Goal: Find specific page/section: Find specific page/section

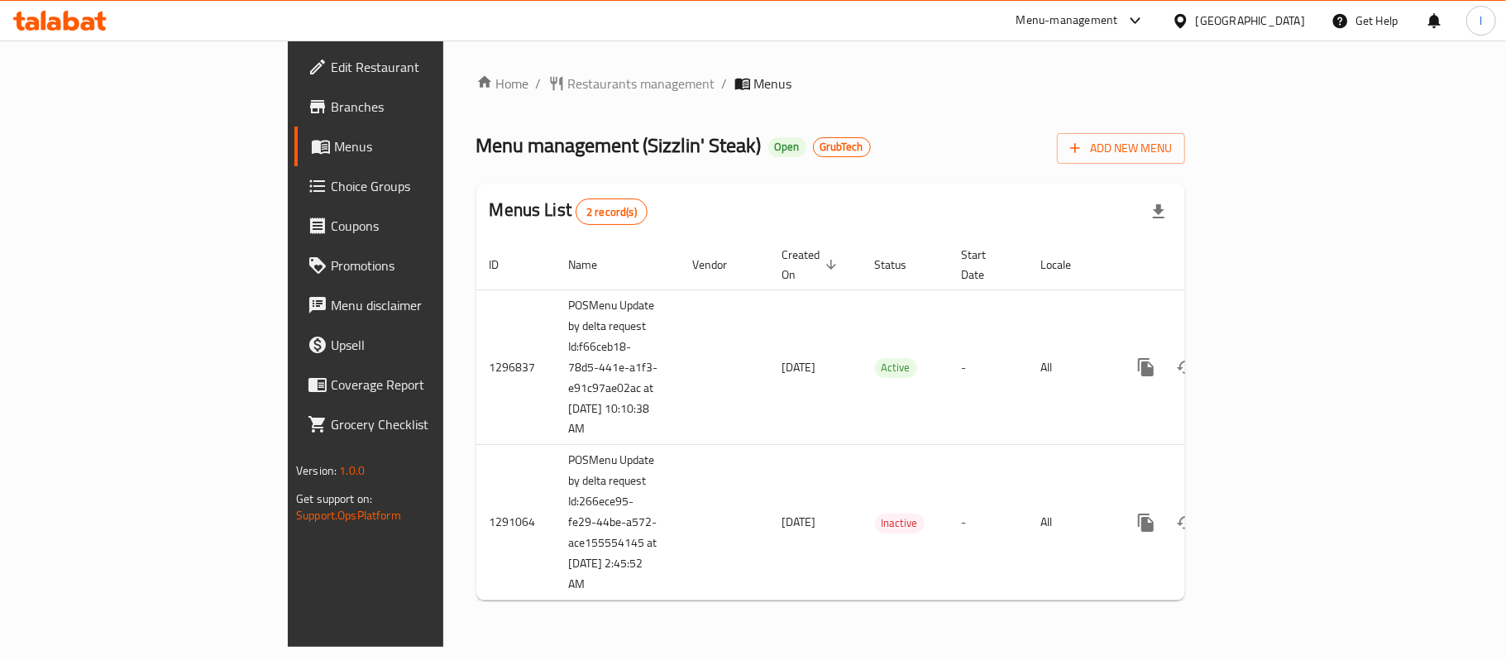
click at [471, 65] on div "Home / Restaurants management / Menus Menu management ( Sizzlin' Steak ) Open G…" at bounding box center [830, 344] width 775 height 606
click at [568, 84] on span "Restaurants management" at bounding box center [641, 84] width 147 height 20
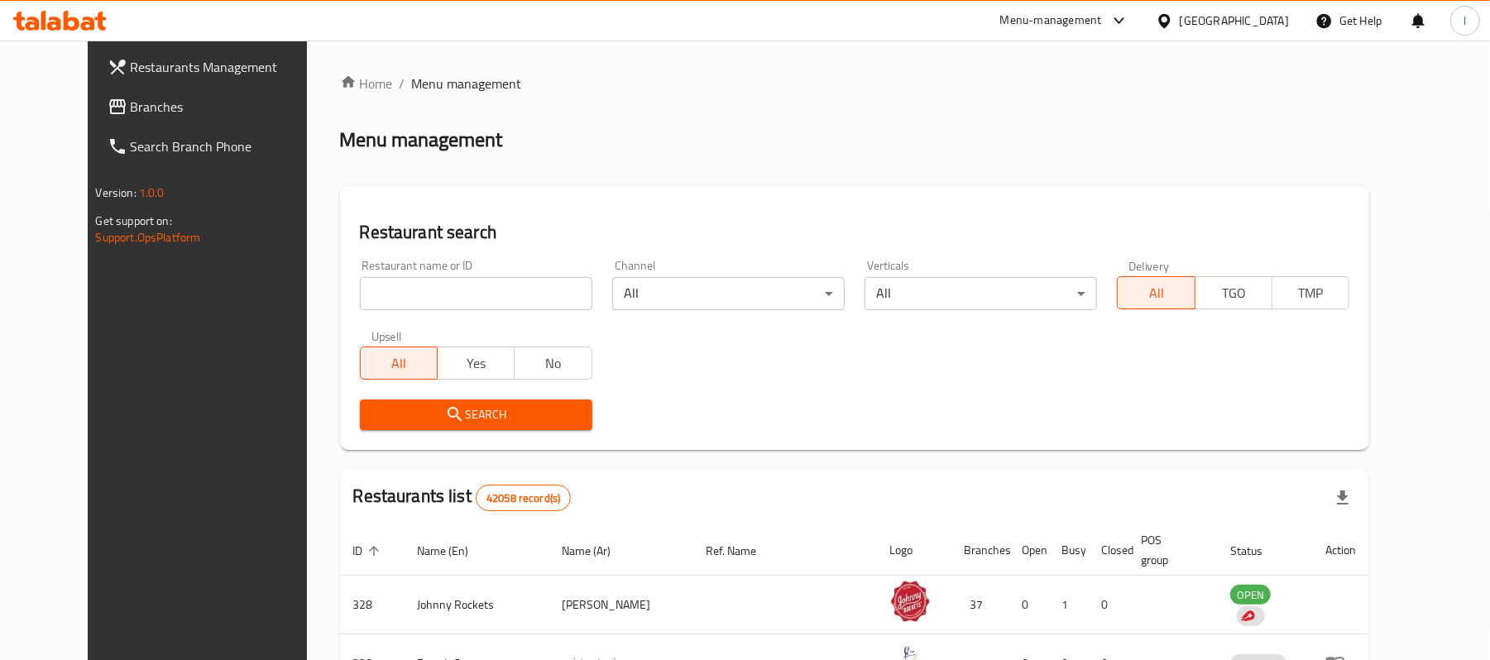
click at [420, 285] on input "search" at bounding box center [476, 293] width 232 height 33
paste input "698258"
type input "698258"
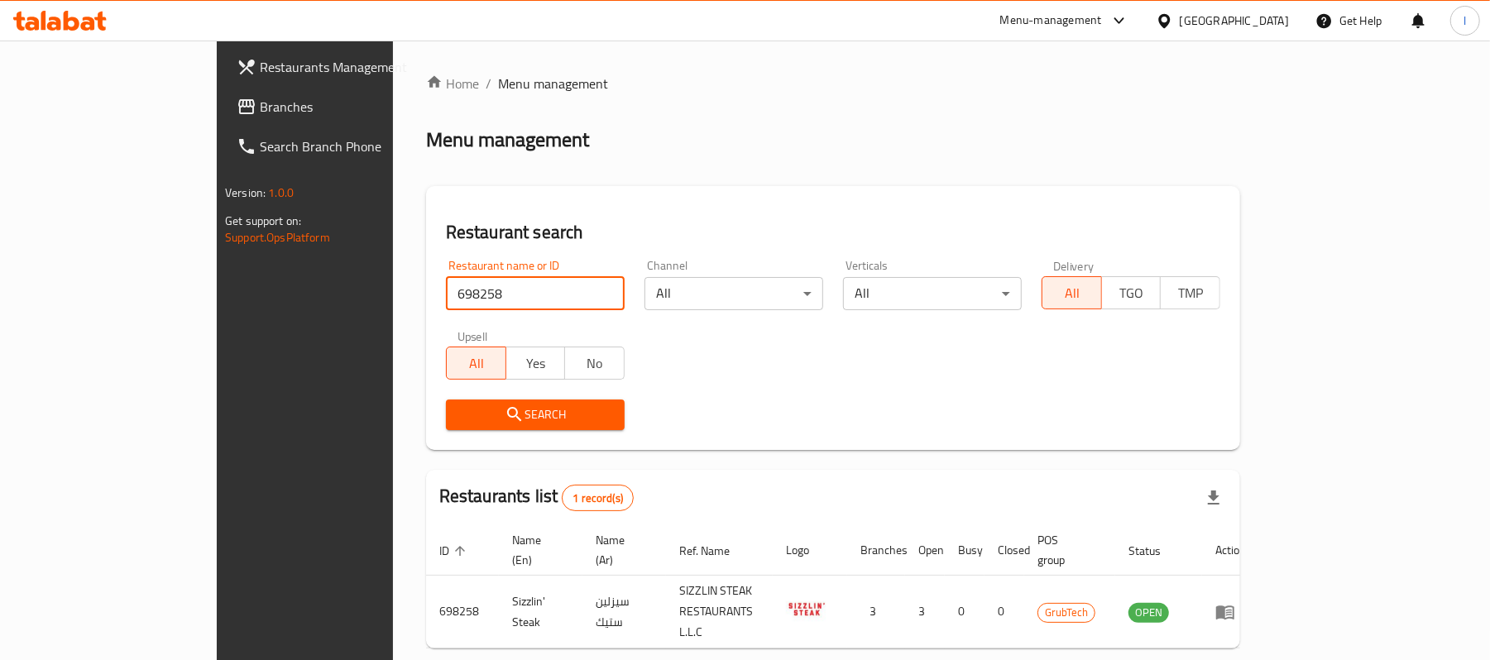
click at [260, 101] on span "Branches" at bounding box center [356, 107] width 193 height 20
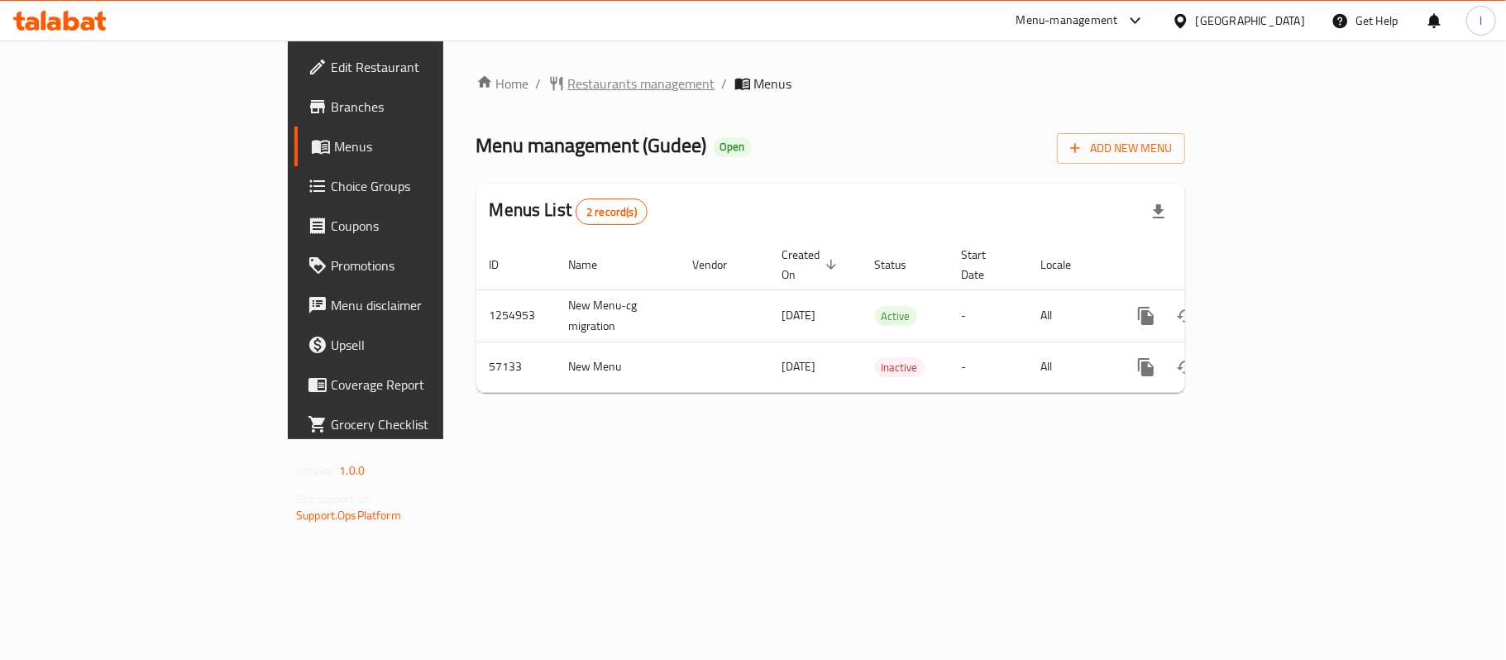
click at [568, 83] on span "Restaurants management" at bounding box center [641, 84] width 147 height 20
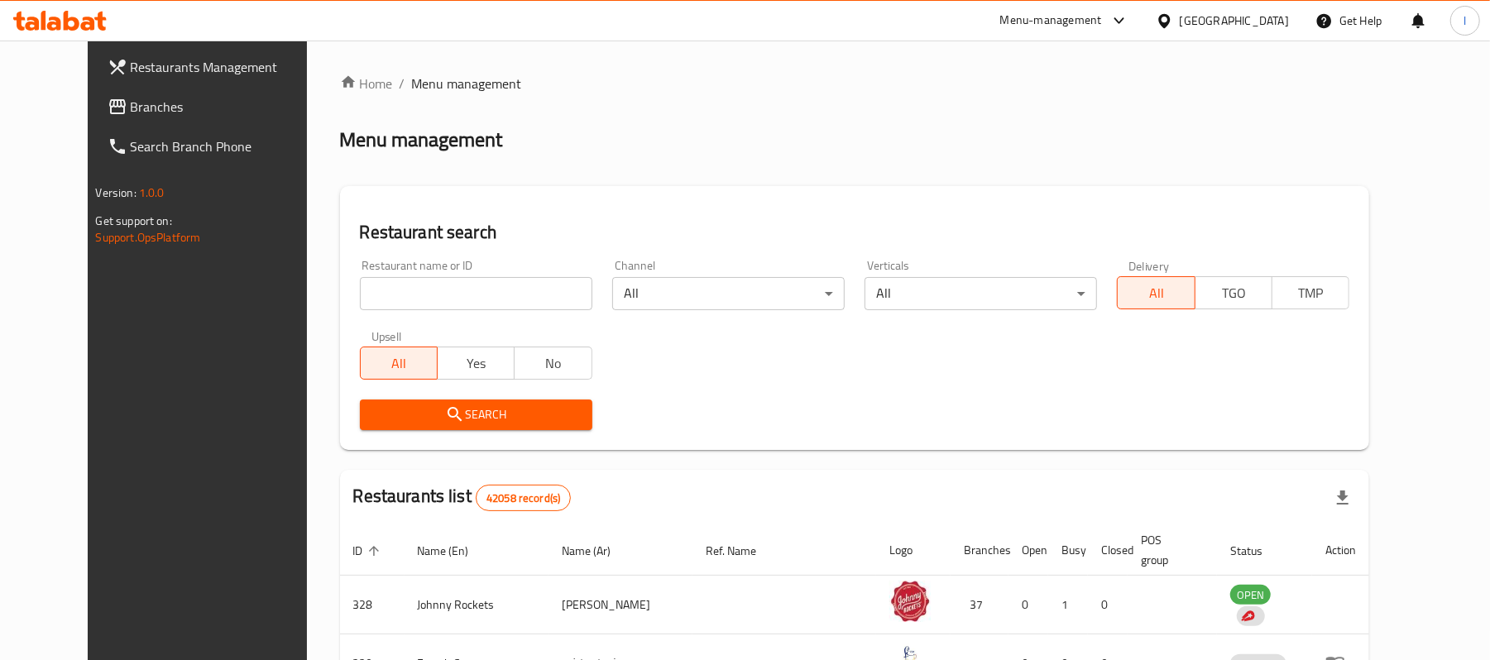
click at [404, 280] on div "Home / Menu management Menu management Restaurant search Restaurant name or ID …" at bounding box center [855, 600] width 1030 height 1052
click at [404, 280] on input "search" at bounding box center [476, 293] width 232 height 33
paste input "27840"
type input "27840"
click button "Search" at bounding box center [476, 415] width 232 height 31
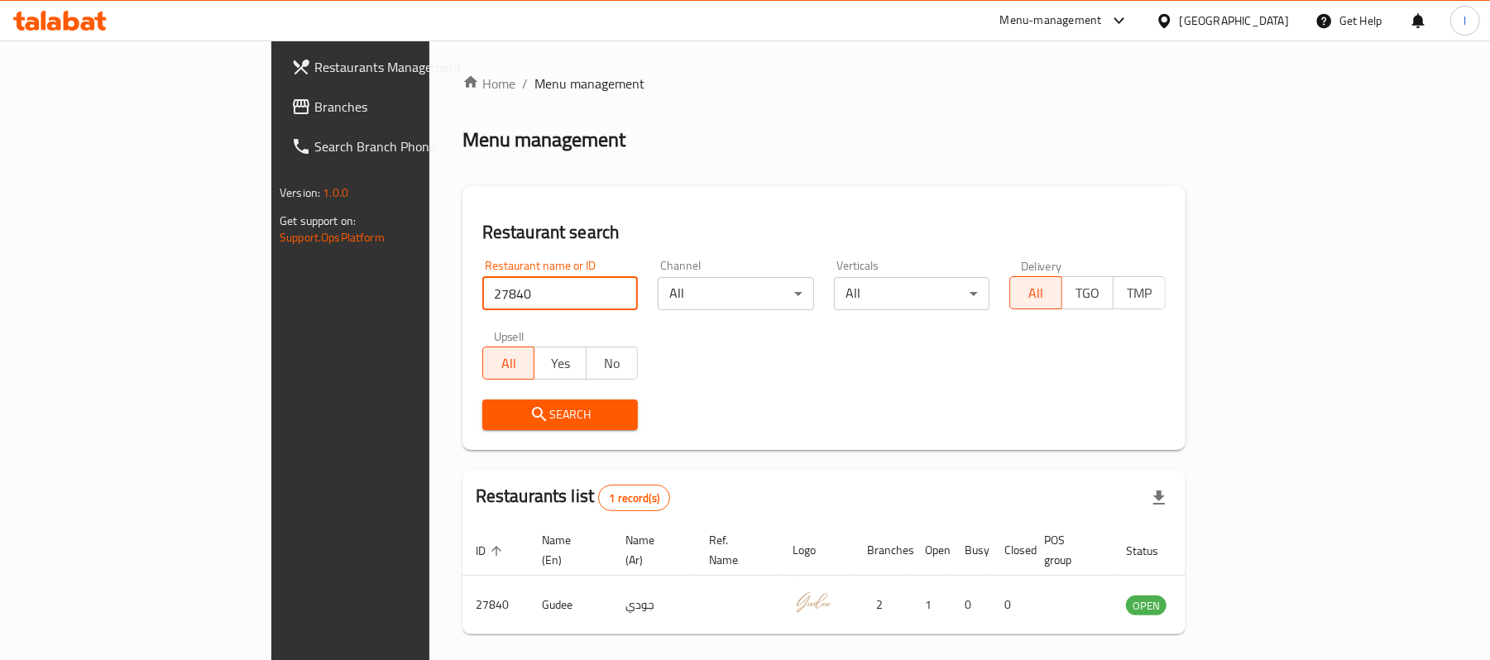
click at [278, 94] on link "Branches" at bounding box center [399, 107] width 242 height 40
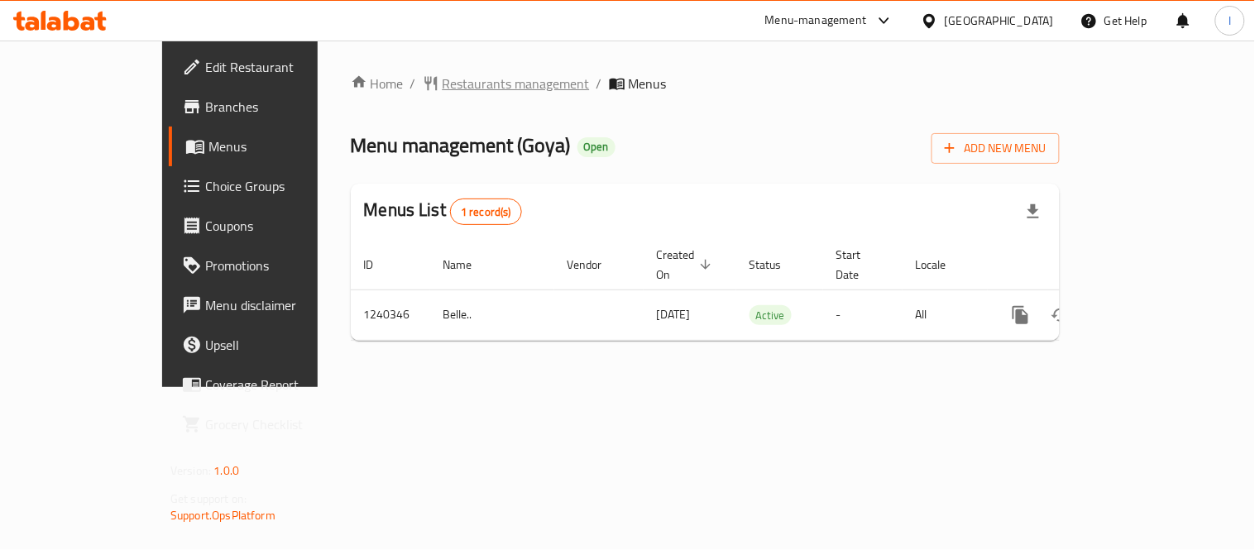
click at [443, 77] on span "Restaurants management" at bounding box center [516, 84] width 147 height 20
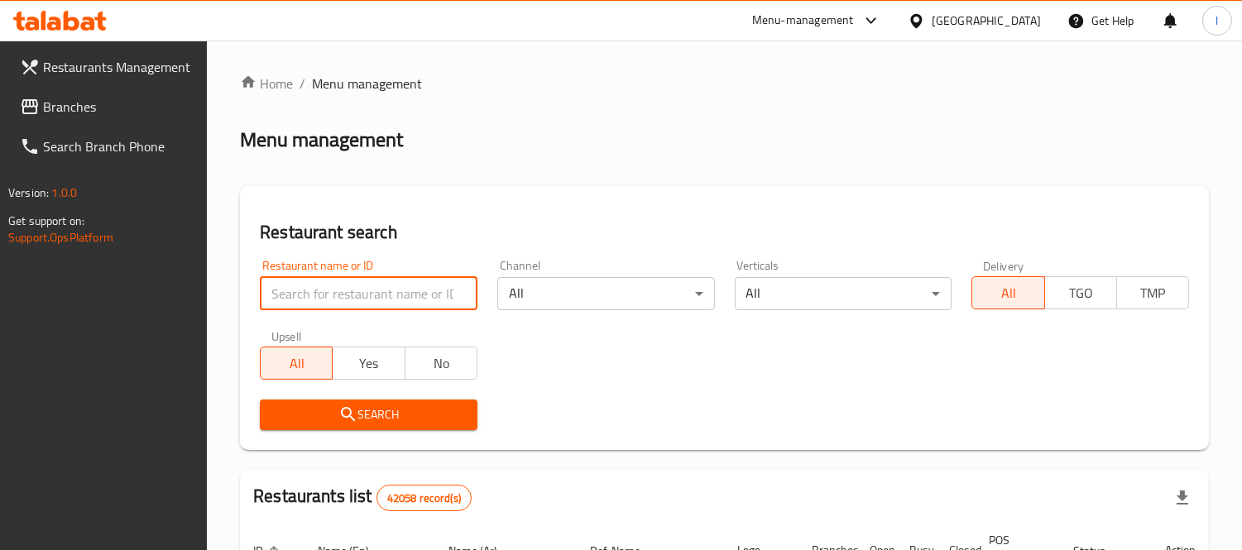
click at [299, 288] on input "search" at bounding box center [369, 293] width 218 height 33
paste input "680311"
type input "680311"
click button "Search" at bounding box center [369, 415] width 218 height 31
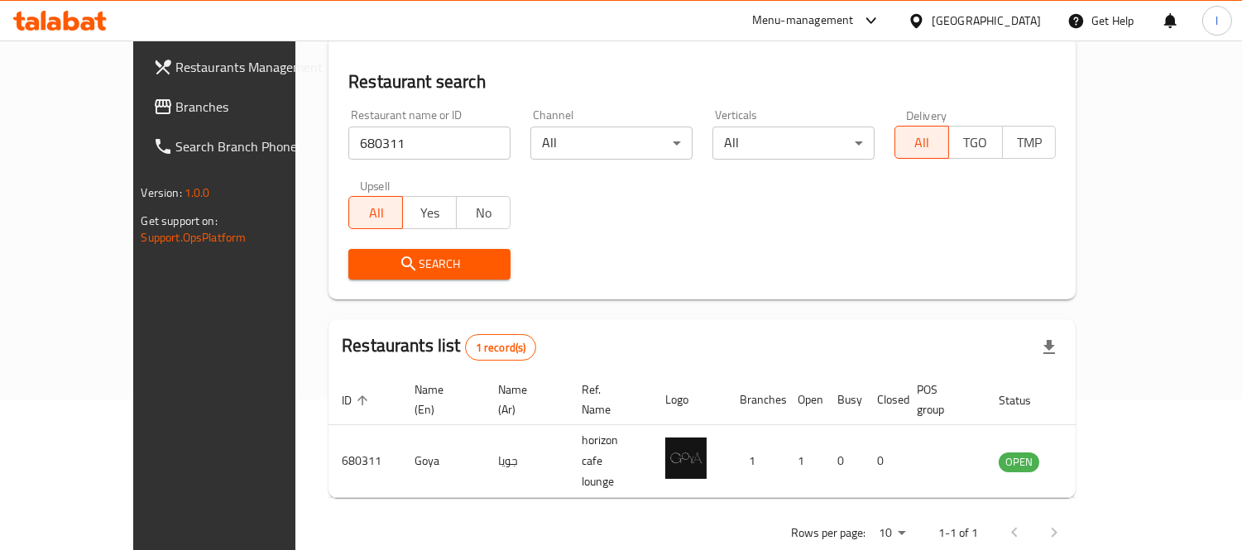
scroll to position [155, 0]
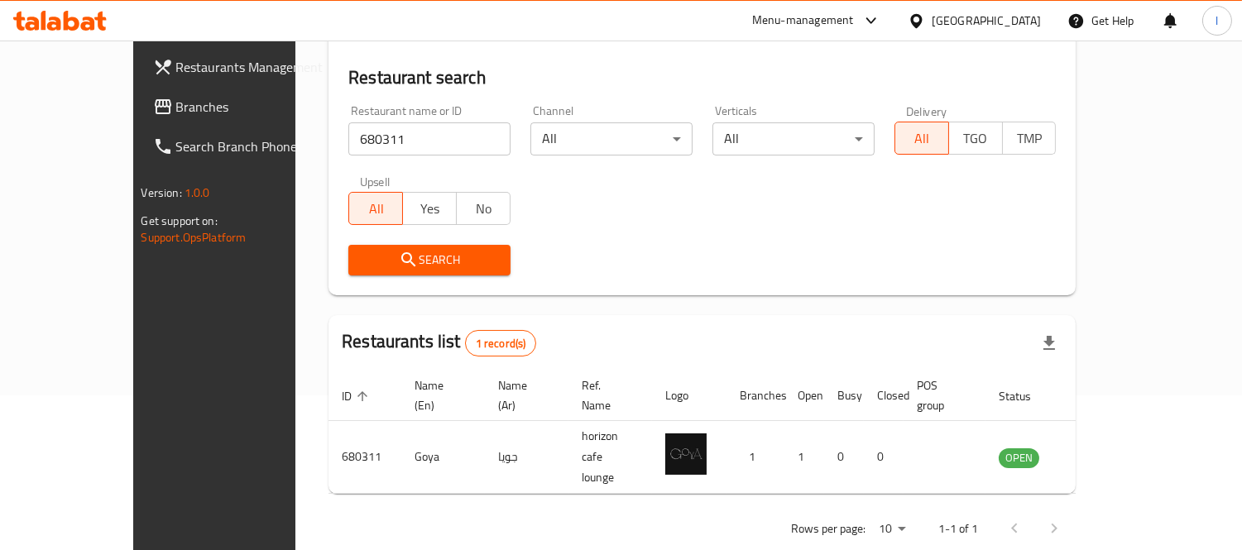
drag, startPoint x: 48, startPoint y: 97, endPoint x: 144, endPoint y: 80, distance: 97.4
click at [176, 97] on span "Branches" at bounding box center [251, 107] width 151 height 20
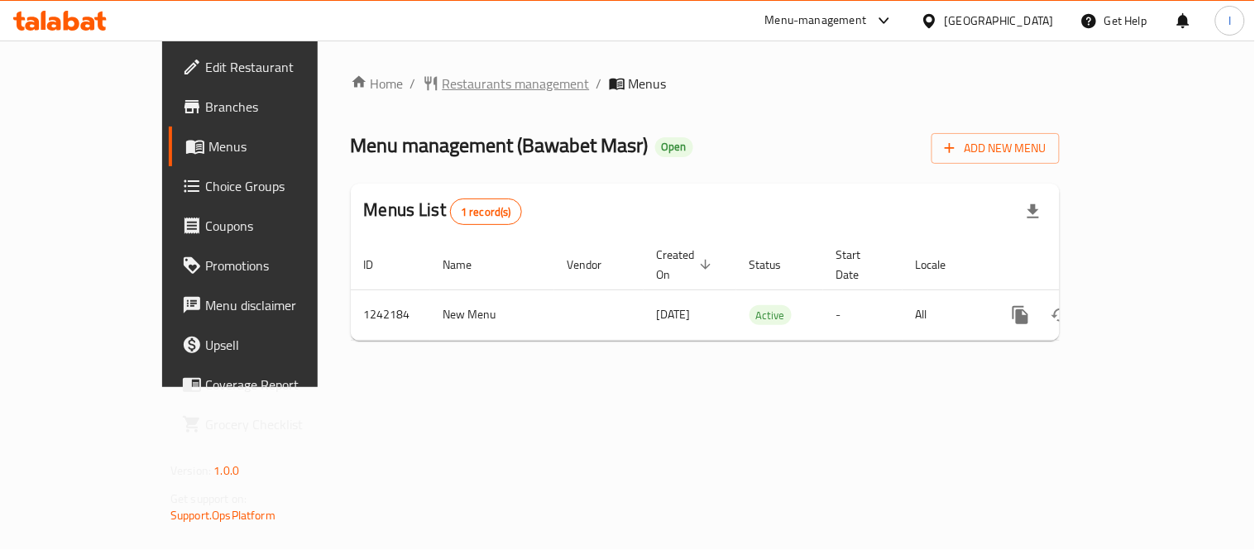
drag, startPoint x: 425, startPoint y: 96, endPoint x: 419, endPoint y: 88, distance: 10.1
click at [425, 96] on div "Home / Restaurants management / Menus Menu management ( Bawabet Masr ) Open Add…" at bounding box center [705, 214] width 709 height 280
click at [443, 84] on span "Restaurants management" at bounding box center [516, 84] width 147 height 20
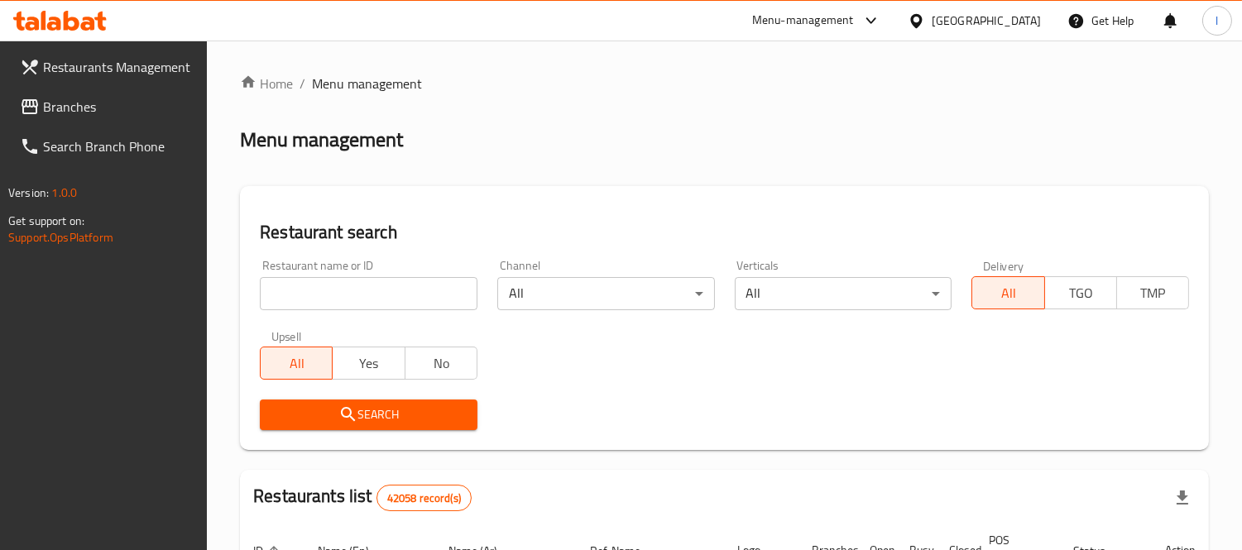
click at [342, 300] on input "search" at bounding box center [369, 293] width 218 height 33
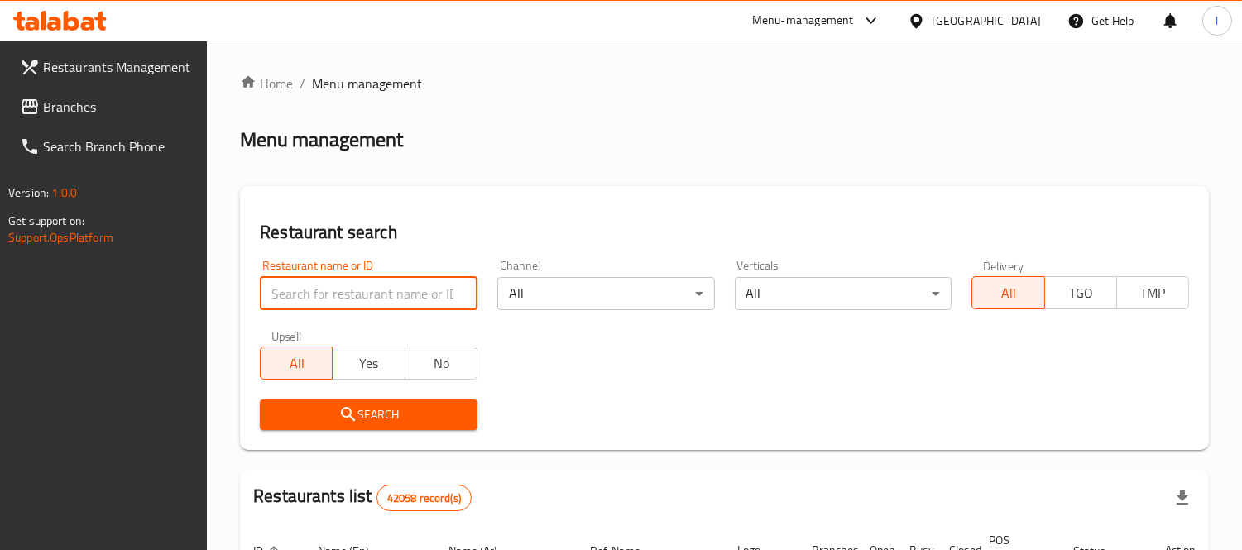
paste input "681039"
type input "681039"
click button "Search" at bounding box center [369, 415] width 218 height 31
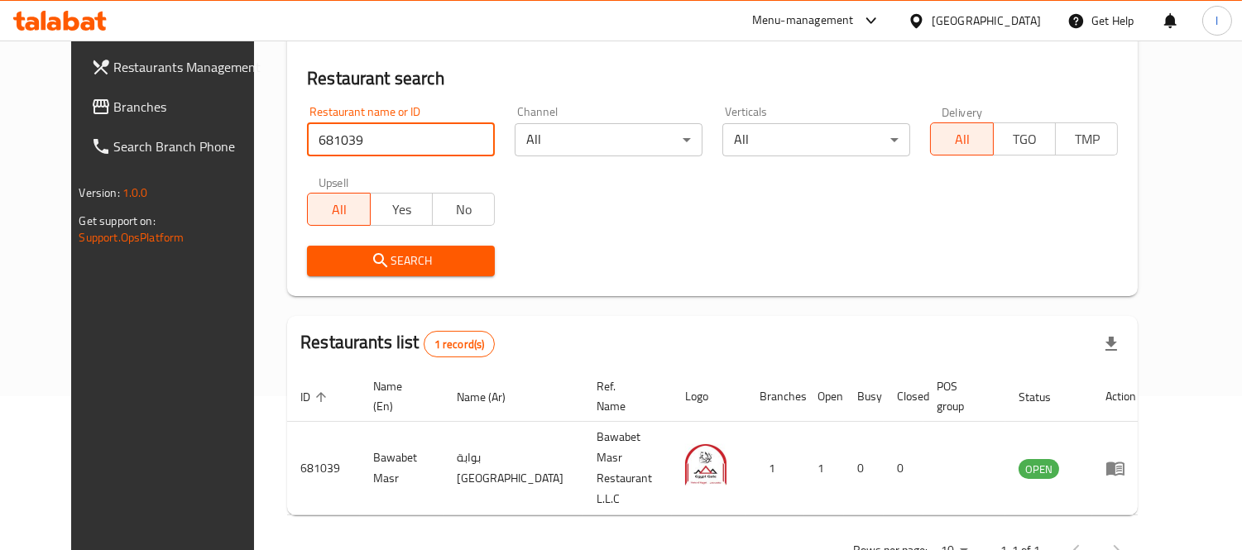
scroll to position [155, 0]
click at [114, 105] on span "Branches" at bounding box center [189, 107] width 151 height 20
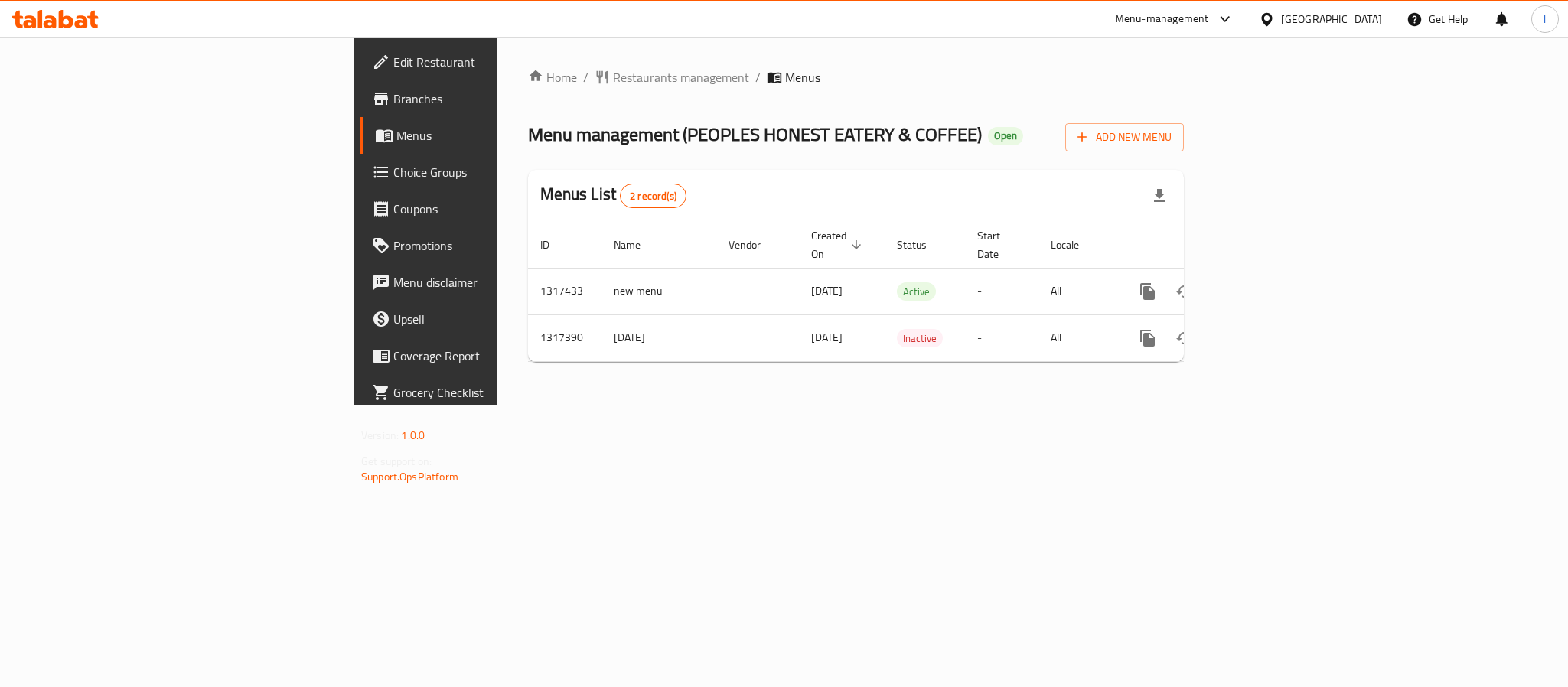
click at [613, 68] on span "Restaurants management" at bounding box center [681, 78] width 136 height 18
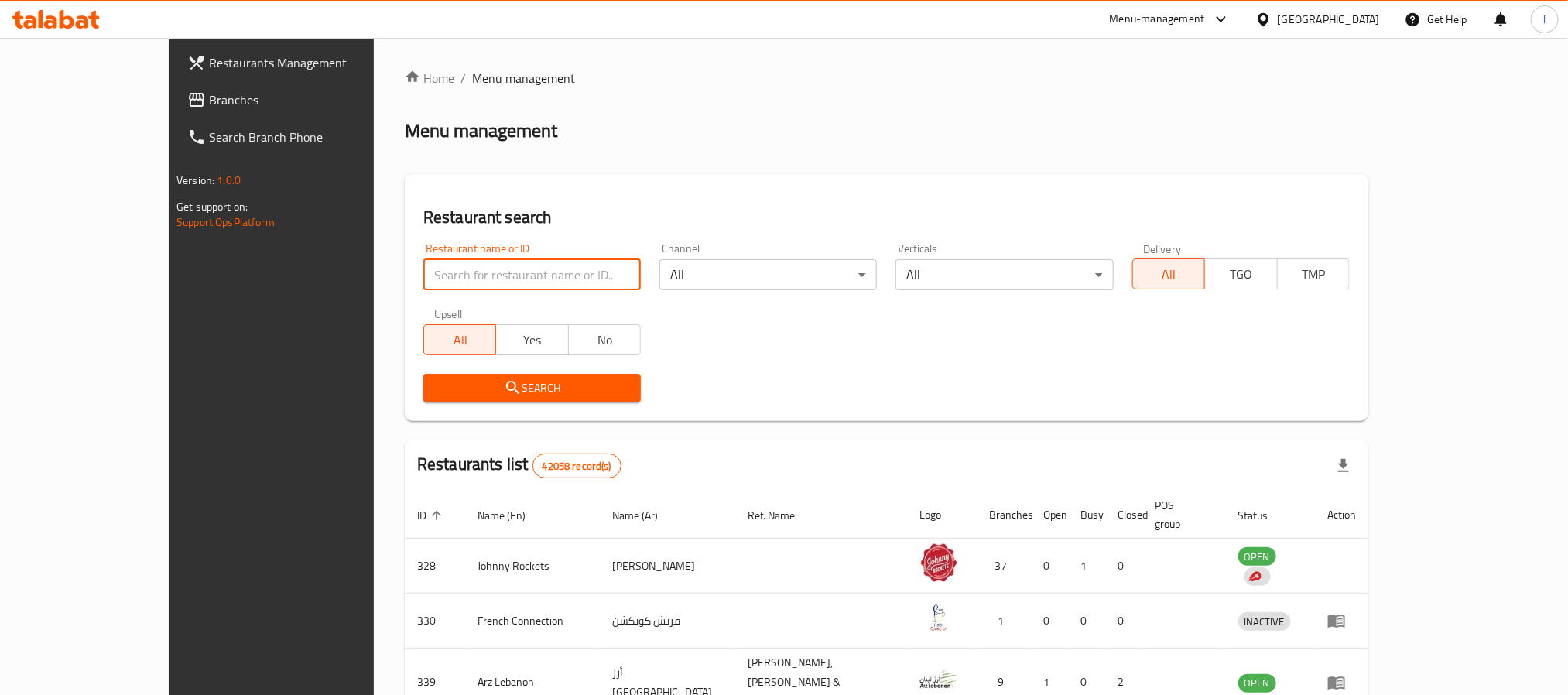
click at [428, 263] on input "search" at bounding box center [531, 274] width 217 height 31
paste input "707975"
type input "707975"
click button "Search" at bounding box center [531, 388] width 217 height 29
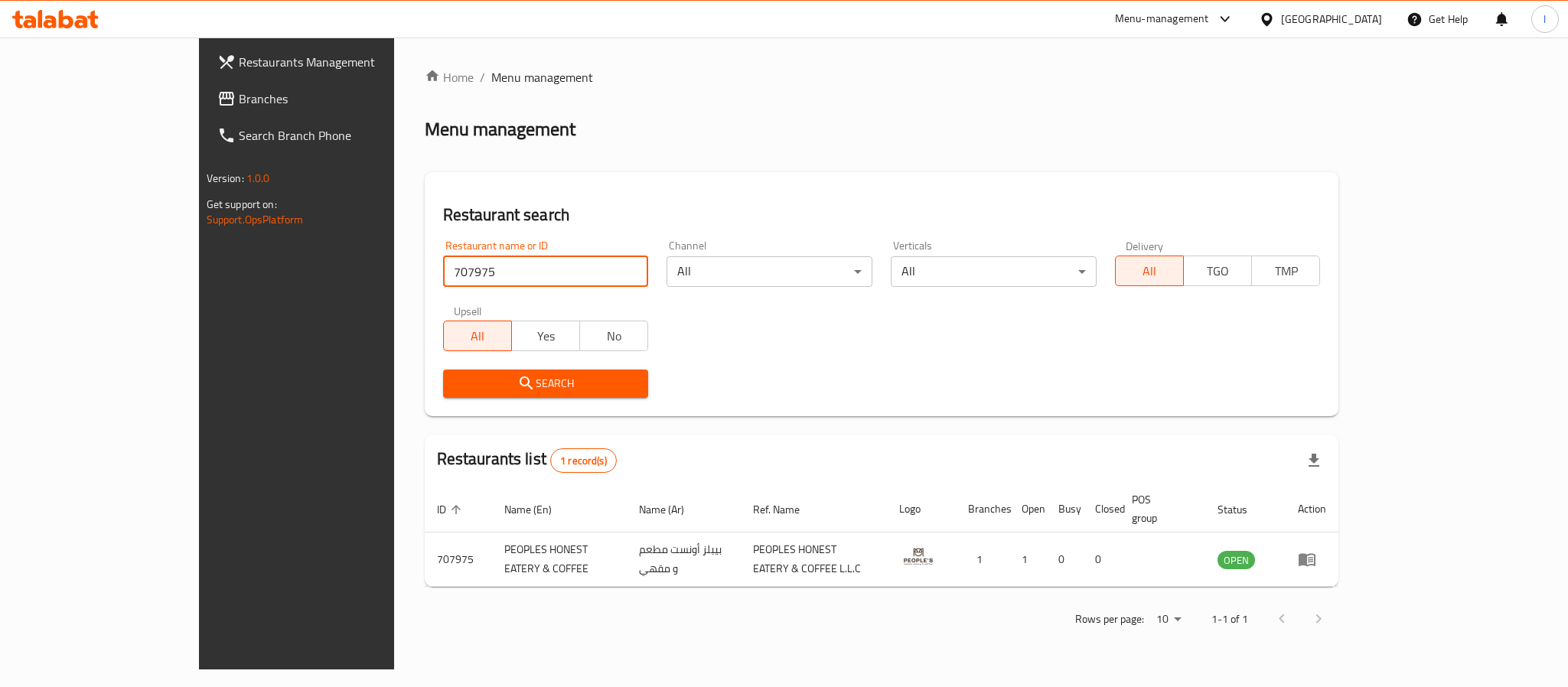
click at [205, 83] on link "Branches" at bounding box center [333, 99] width 255 height 37
